Goal: Download file/media

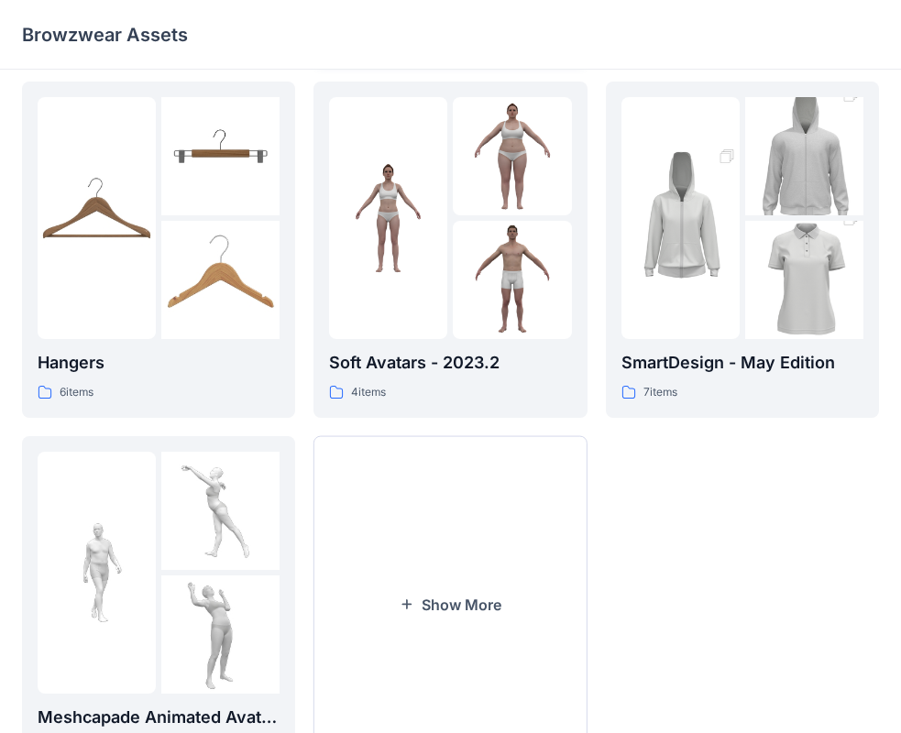
scroll to position [367, 0]
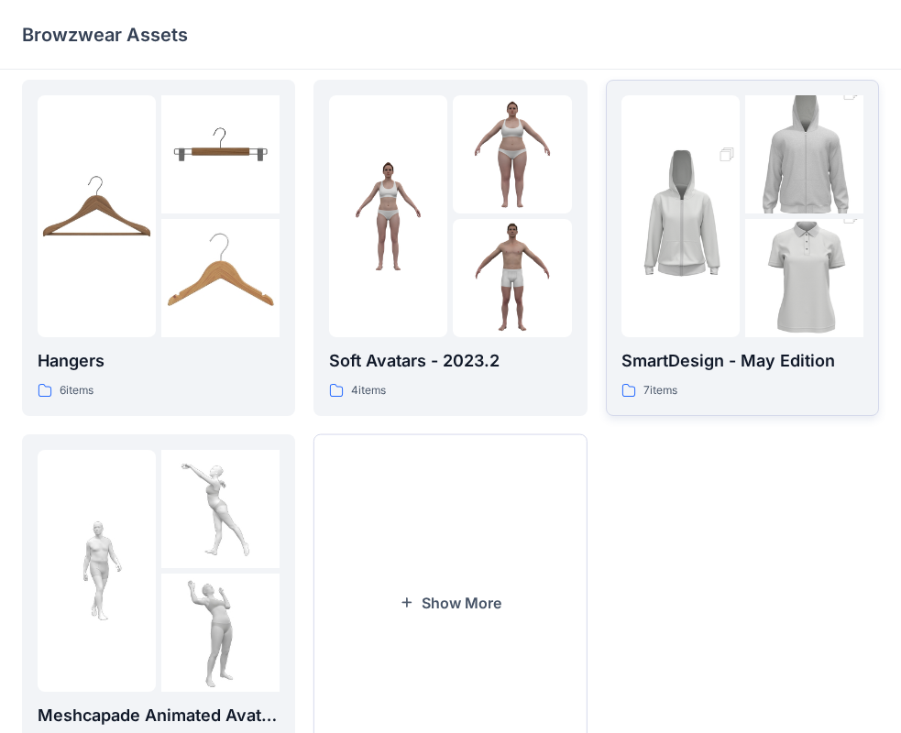
click at [736, 325] on div at bounding box center [681, 216] width 118 height 242
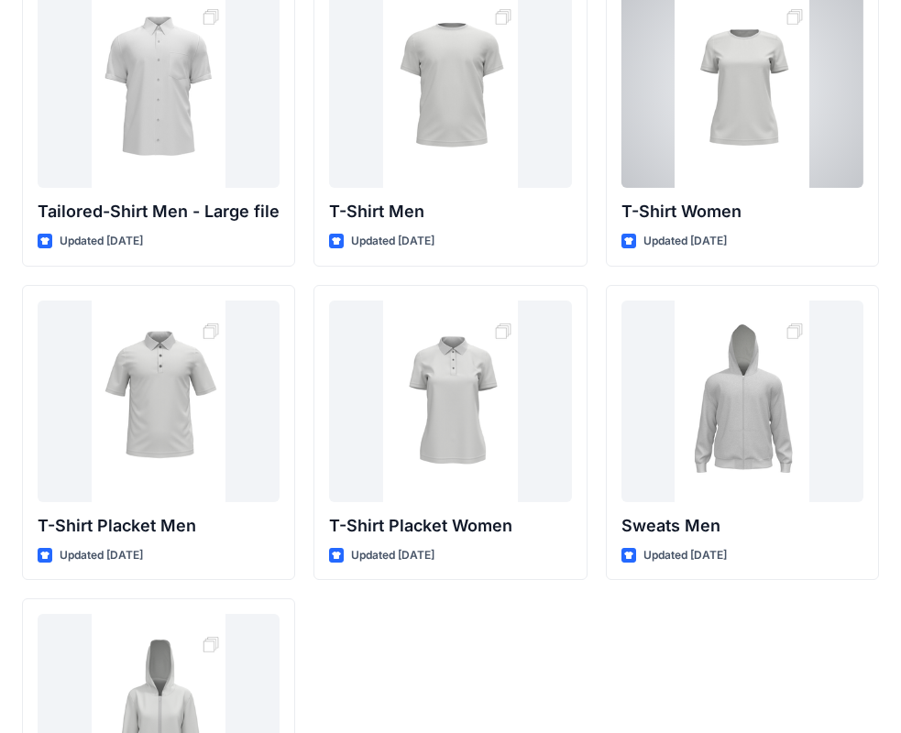
scroll to position [29, 0]
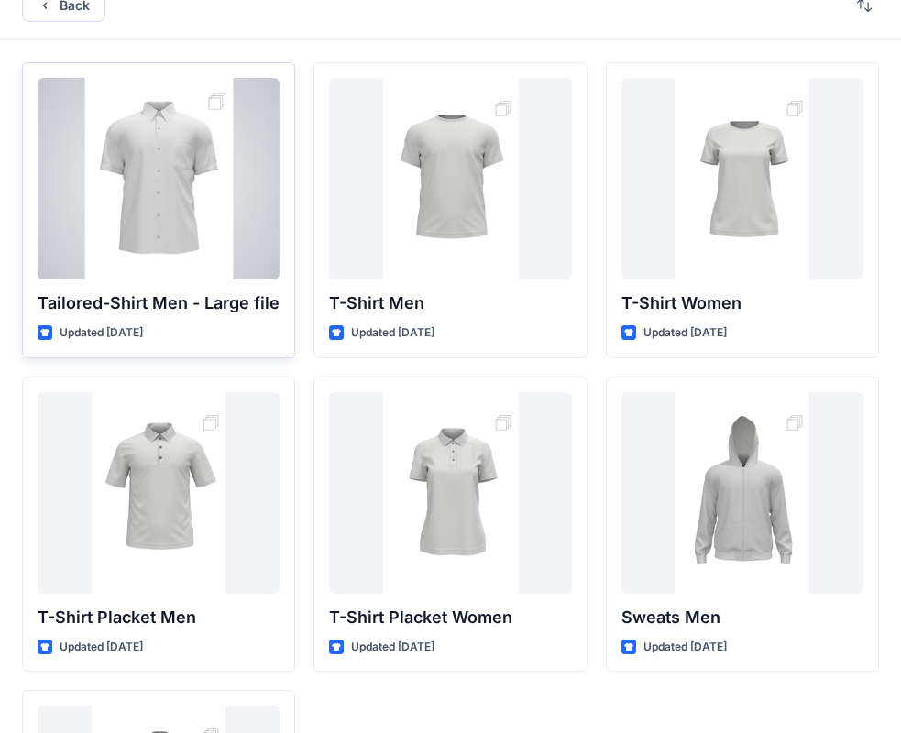
click at [176, 161] on div at bounding box center [159, 179] width 242 height 202
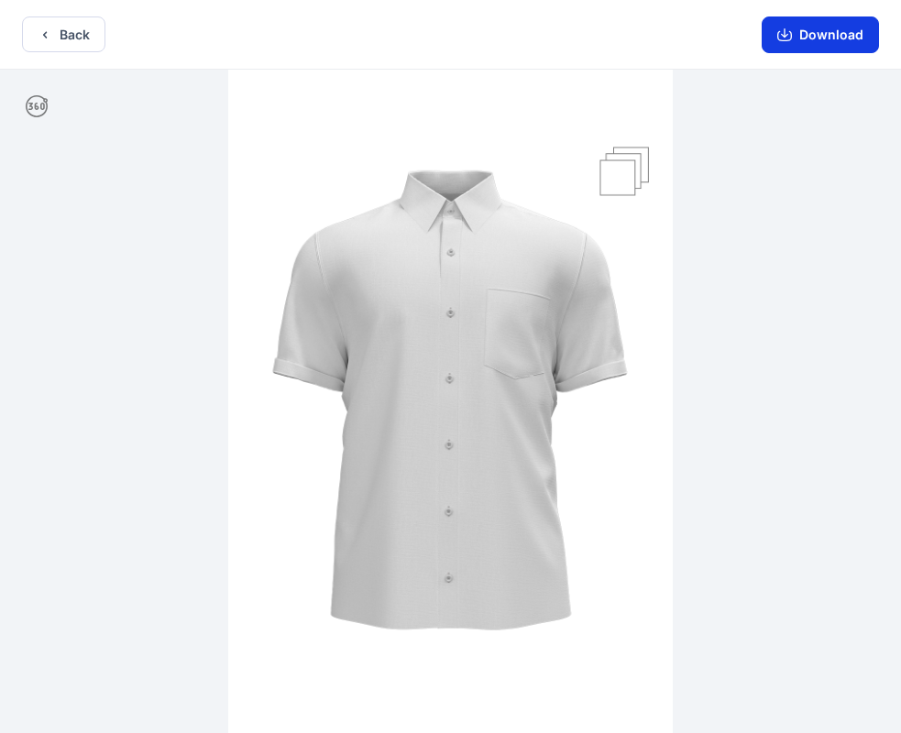
click at [845, 44] on button "Download" at bounding box center [820, 35] width 117 height 37
click at [521, 451] on img at bounding box center [450, 403] width 445 height 667
click at [42, 49] on button "Back" at bounding box center [63, 35] width 83 height 36
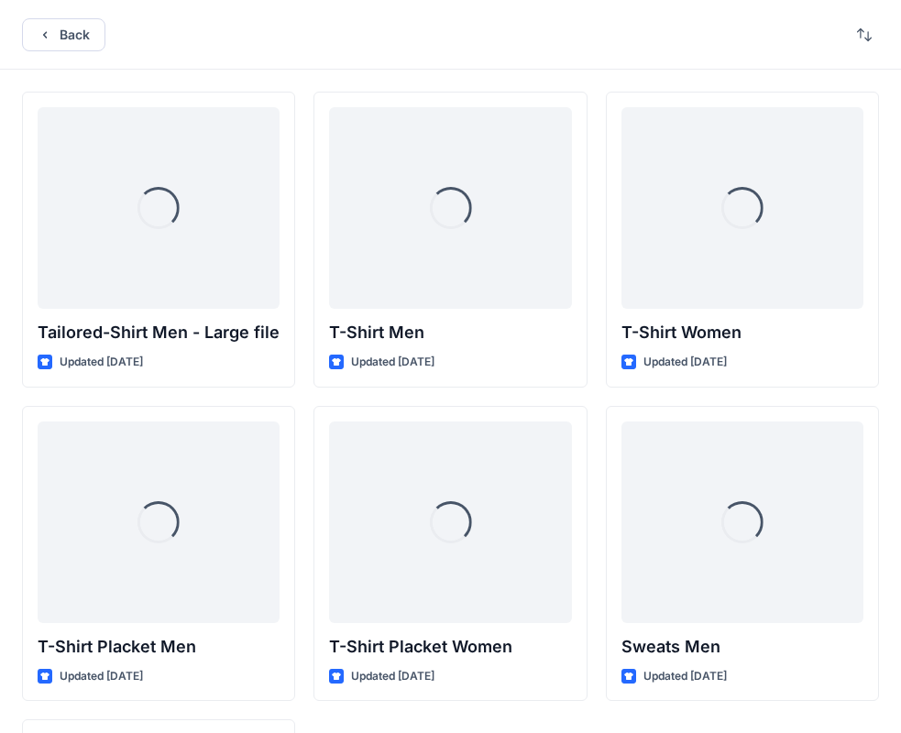
scroll to position [29, 0]
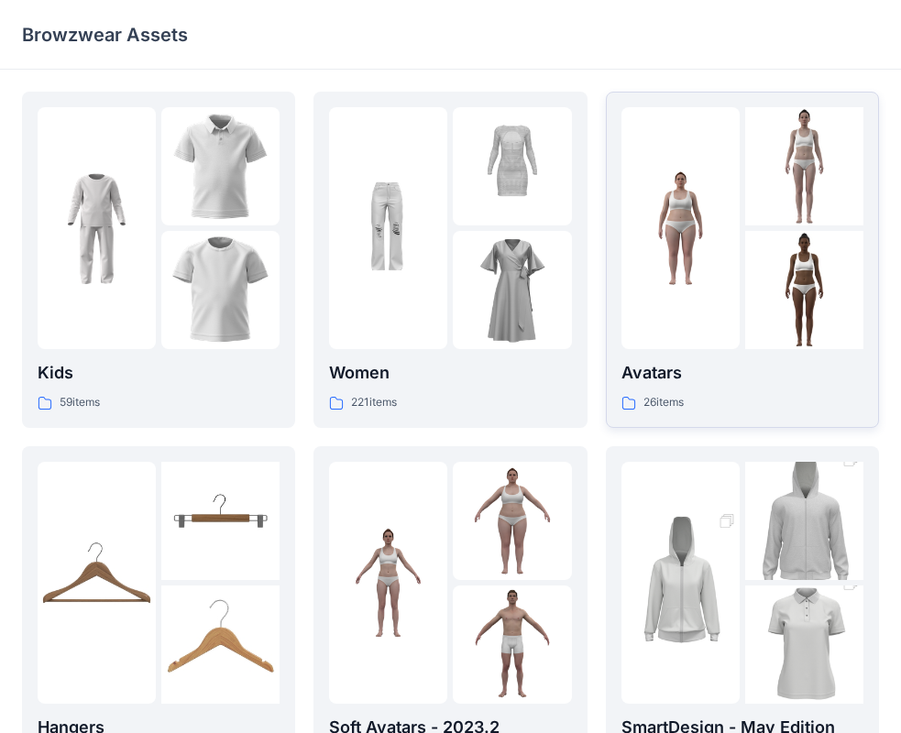
scroll to position [456, 0]
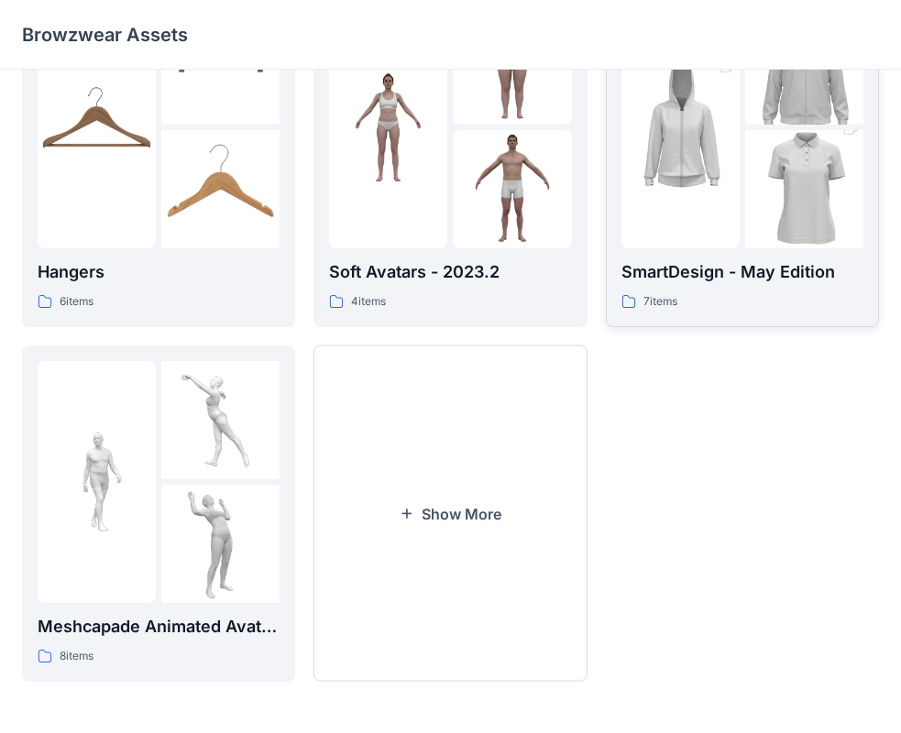
click at [757, 204] on img at bounding box center [804, 190] width 118 height 178
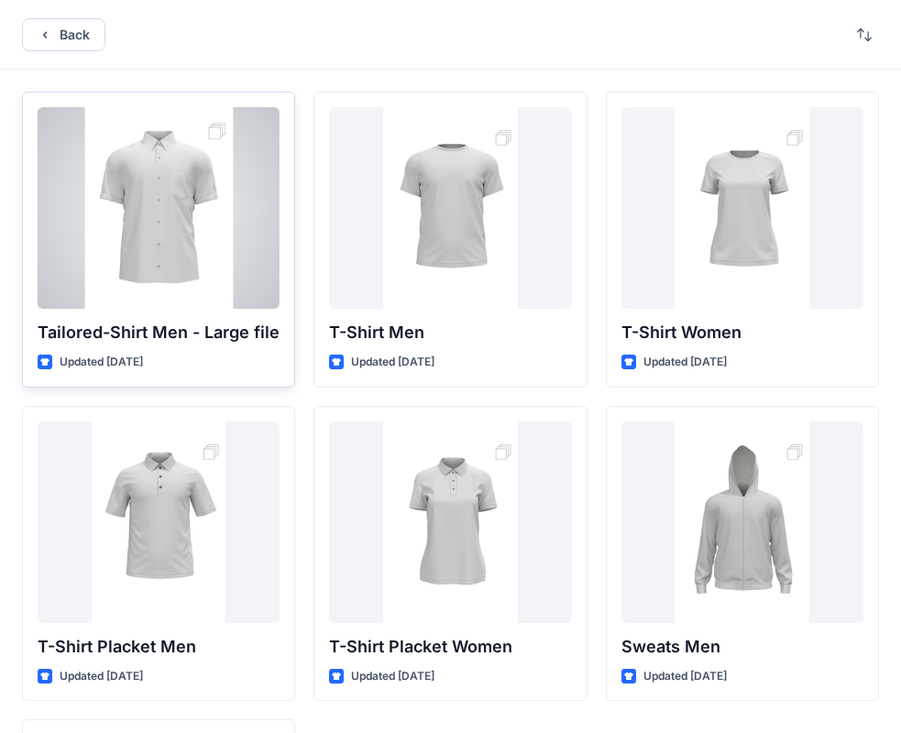
click at [142, 188] on div at bounding box center [159, 208] width 242 height 202
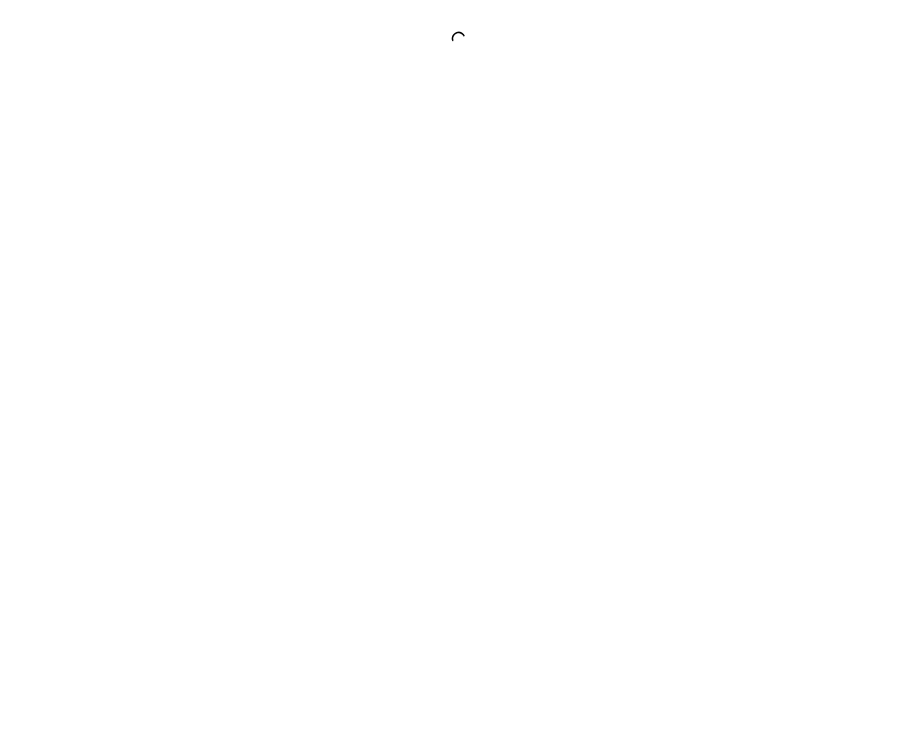
click at [142, 188] on div at bounding box center [458, 366] width 917 height 733
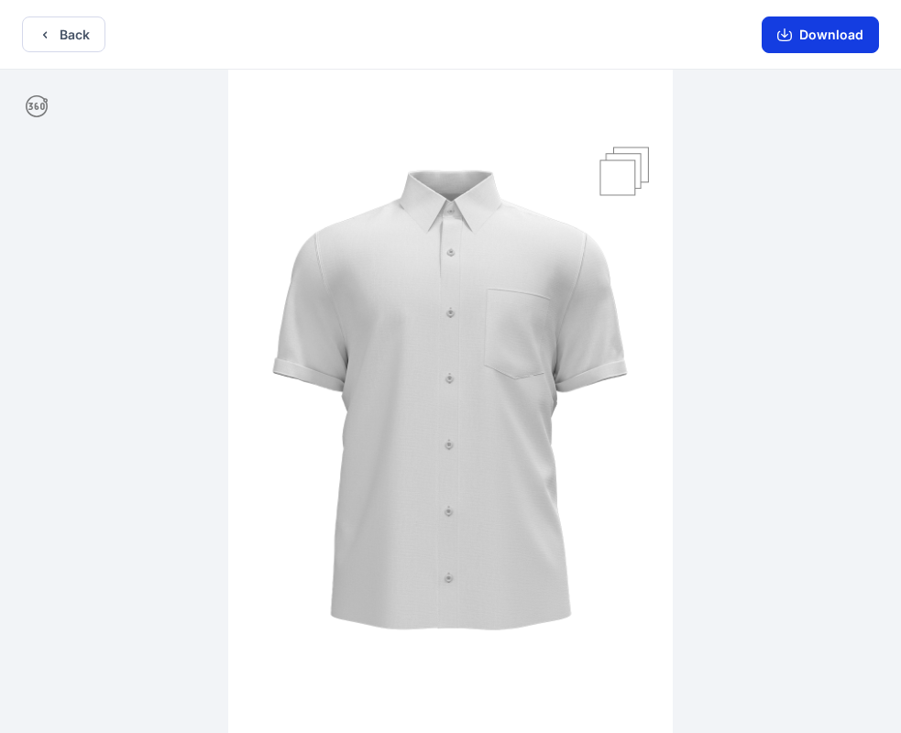
click at [816, 39] on button "Download" at bounding box center [820, 35] width 117 height 37
click at [705, 452] on div at bounding box center [450, 403] width 901 height 667
click at [537, 37] on div "Back Download" at bounding box center [450, 35] width 901 height 70
click at [624, 179] on img at bounding box center [450, 403] width 445 height 667
drag, startPoint x: 607, startPoint y: 421, endPoint x: 622, endPoint y: 497, distance: 77.5
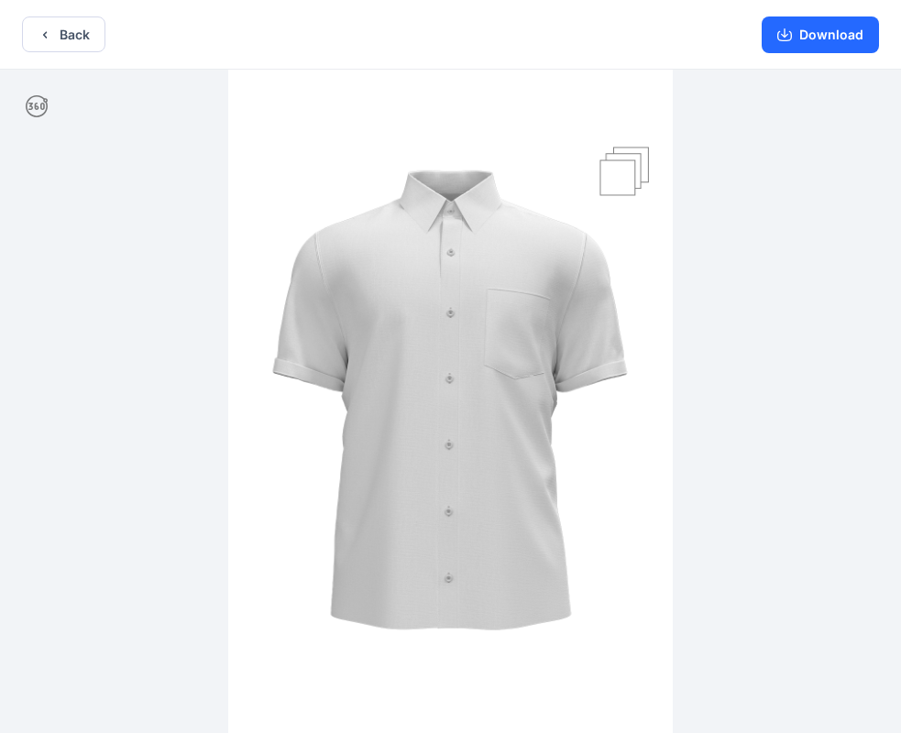
click at [622, 495] on img at bounding box center [450, 403] width 445 height 667
click at [447, 495] on img at bounding box center [450, 403] width 445 height 667
click at [35, 116] on icon at bounding box center [37, 106] width 22 height 22
click at [39, 100] on icon at bounding box center [37, 106] width 22 height 22
click at [70, 30] on button "Back" at bounding box center [63, 35] width 83 height 36
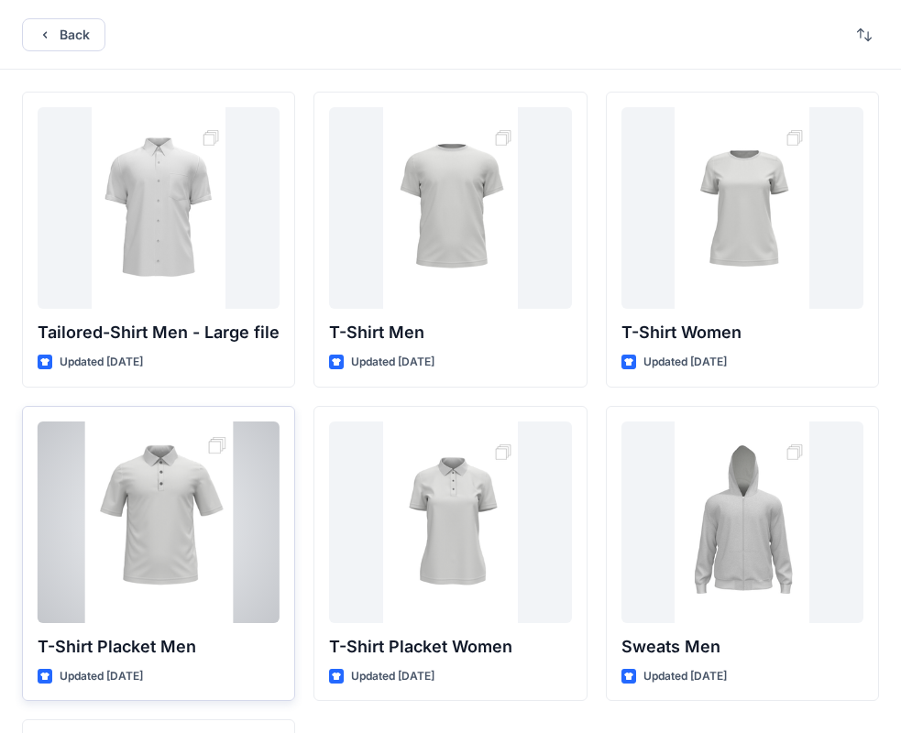
click at [186, 501] on div at bounding box center [159, 523] width 242 height 202
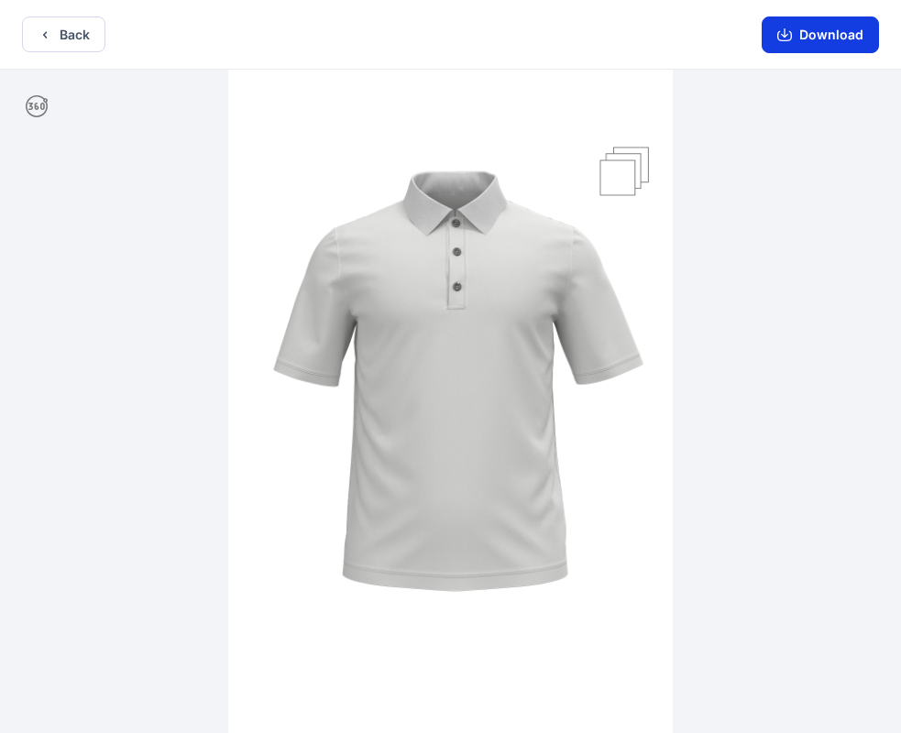
click at [829, 34] on button "Download" at bounding box center [820, 35] width 117 height 37
